Goal: Download file/media

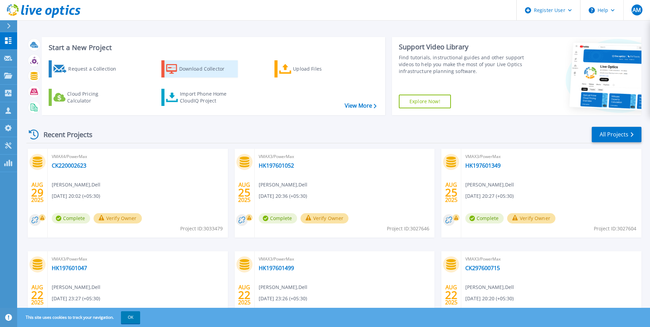
click at [201, 69] on div "Download Collector" at bounding box center [206, 69] width 55 height 14
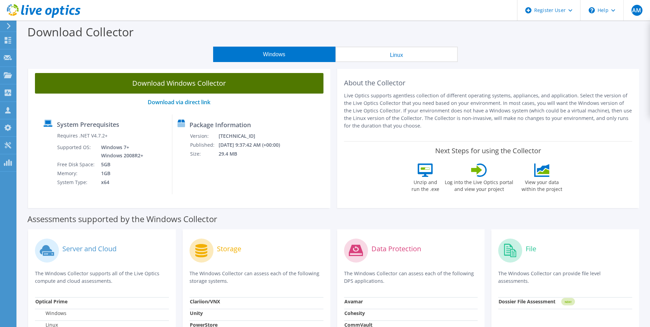
click at [188, 83] on link "Download Windows Collector" at bounding box center [179, 83] width 288 height 21
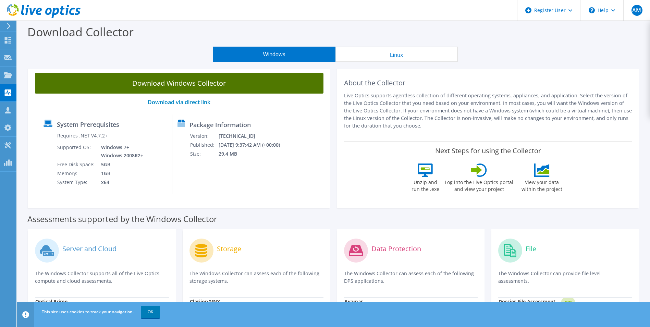
click at [222, 84] on link "Download Windows Collector" at bounding box center [179, 83] width 288 height 21
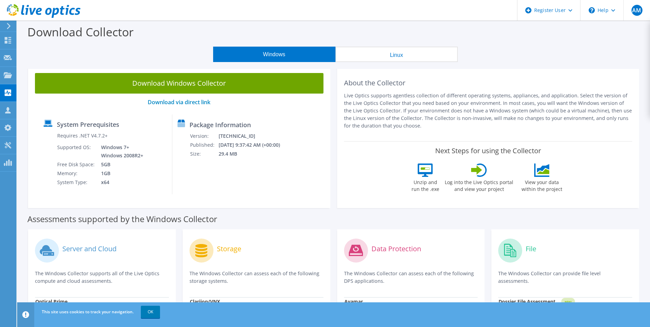
click at [456, 81] on h2 "About the Collector" at bounding box center [488, 83] width 288 height 8
